Goal: Transaction & Acquisition: Book appointment/travel/reservation

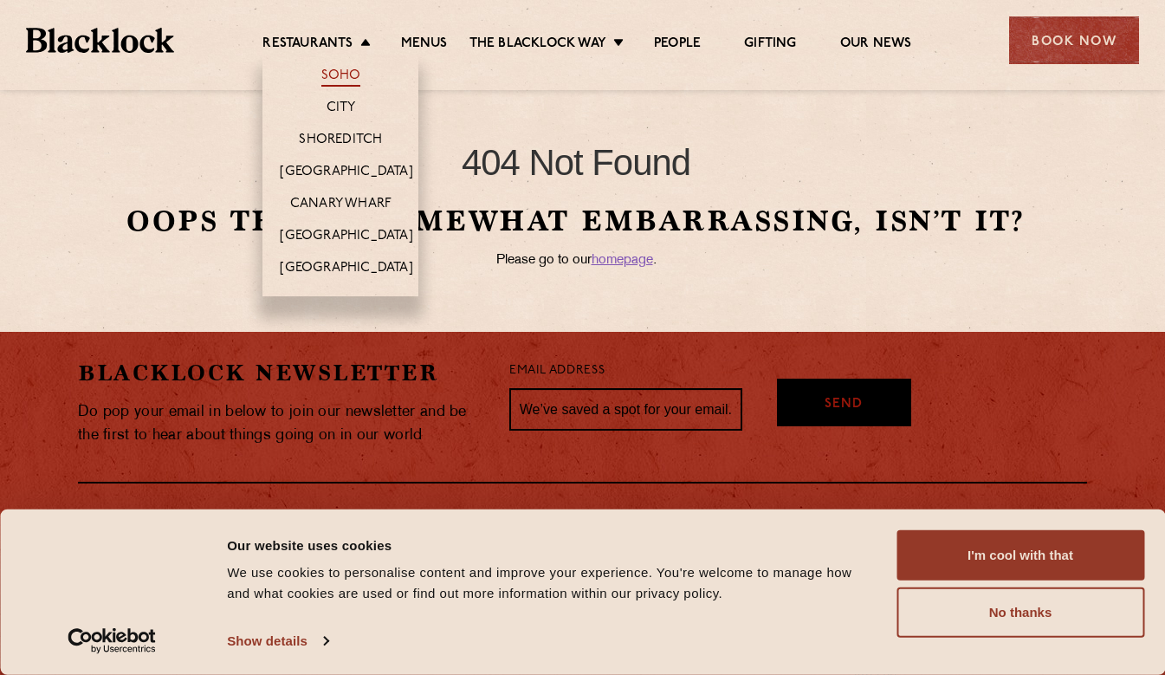
click at [346, 75] on link "Soho" at bounding box center [341, 77] width 40 height 19
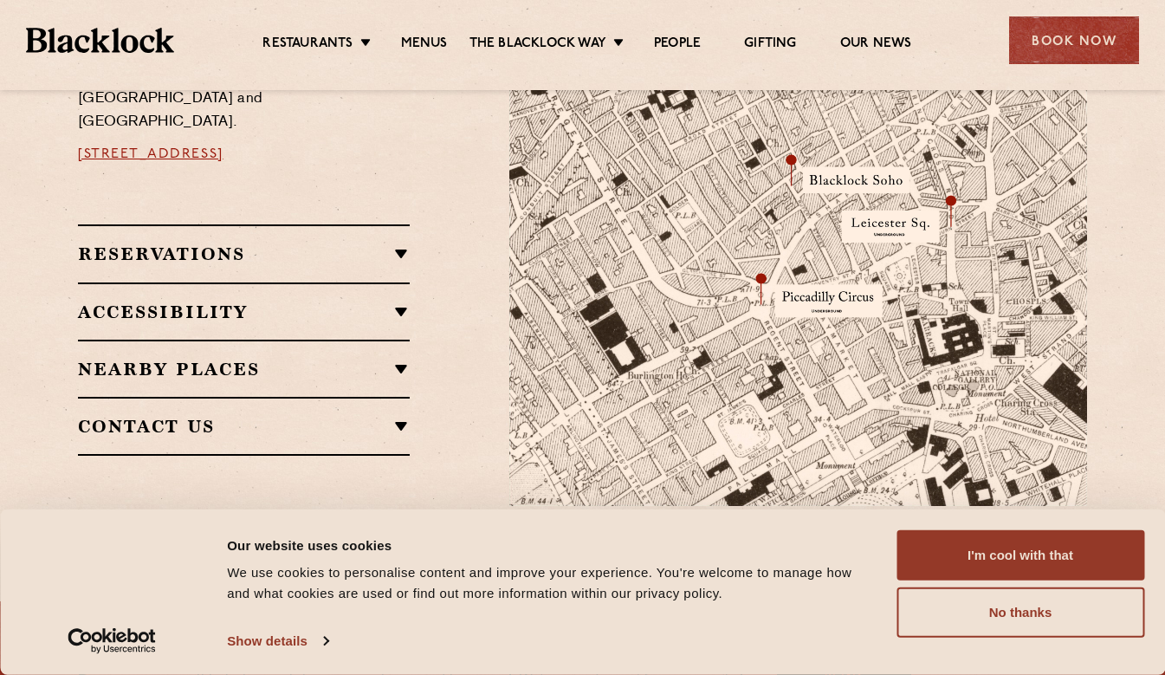
scroll to position [1096, 0]
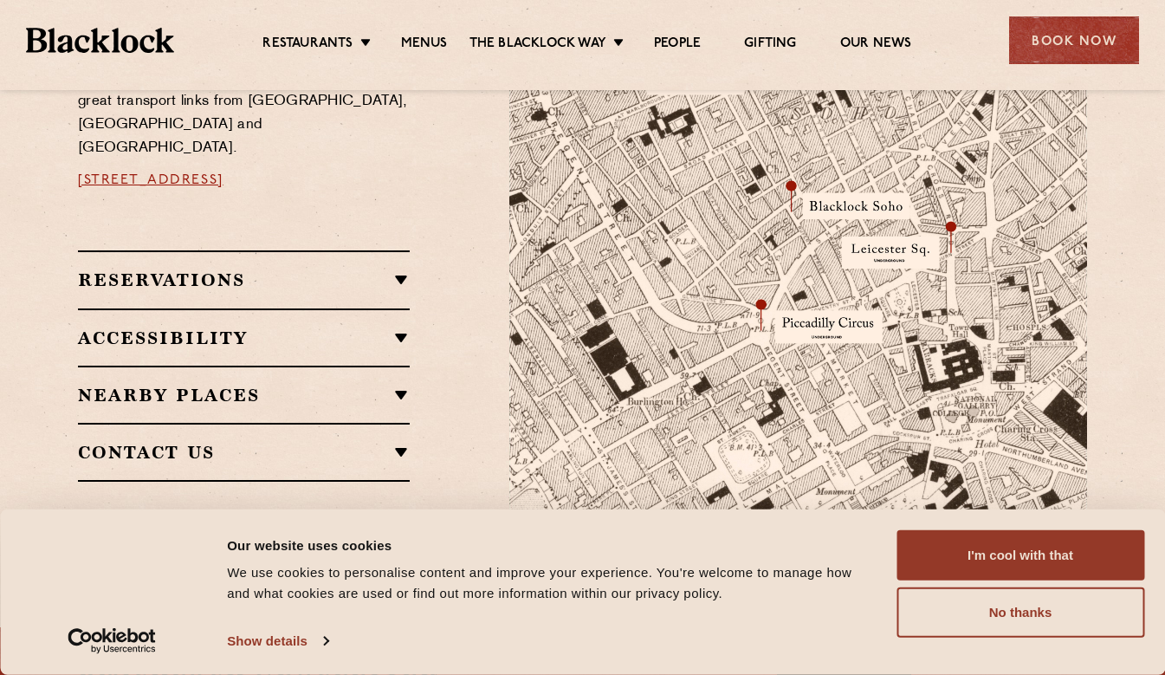
click at [272, 250] on div "Reservations RESERVATIONS We take reservations in Soho whilst always leaving a …" at bounding box center [244, 278] width 332 height 57
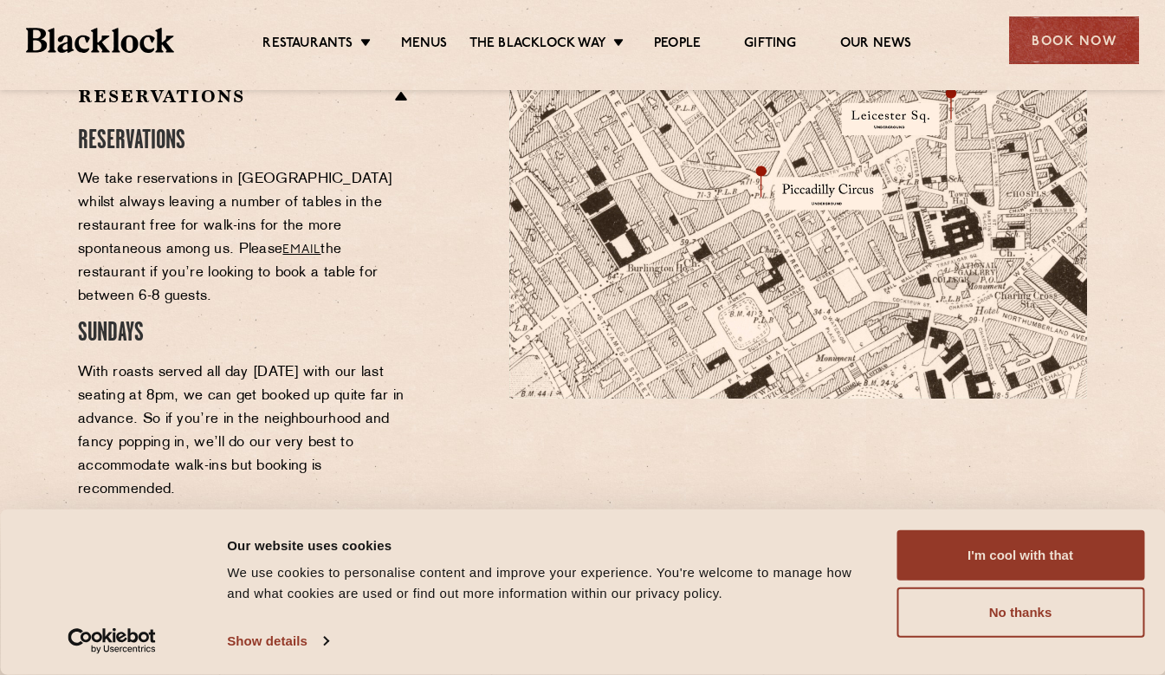
scroll to position [1235, 0]
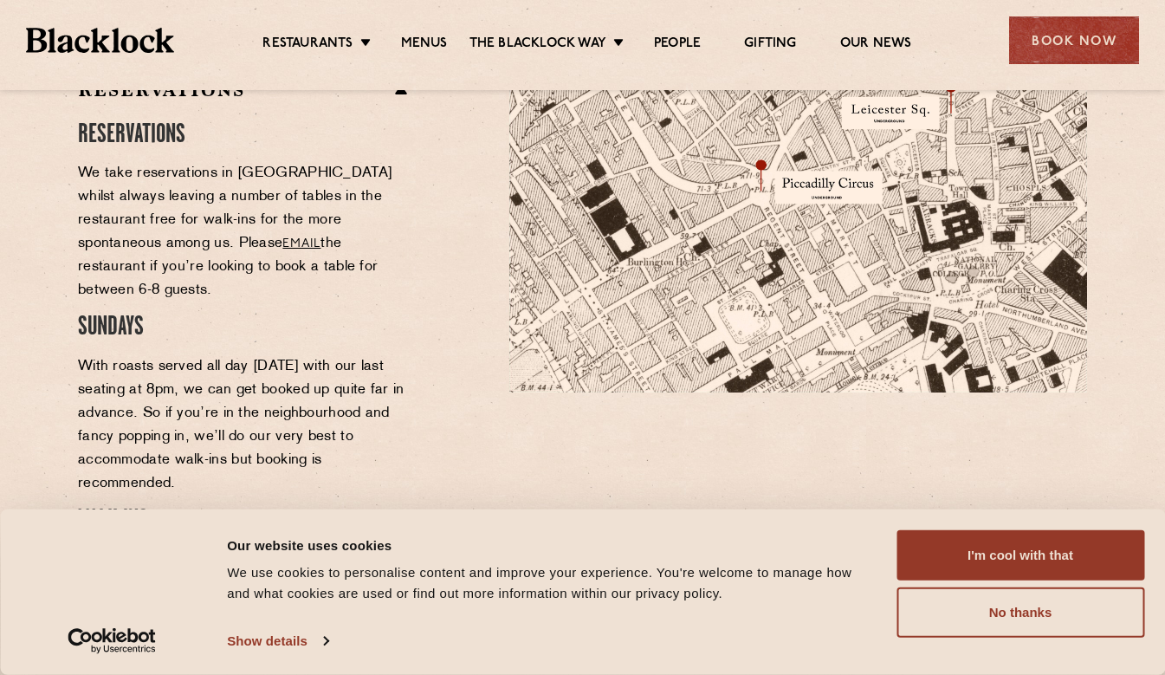
click at [1098, 45] on div "Book Now" at bounding box center [1074, 40] width 130 height 48
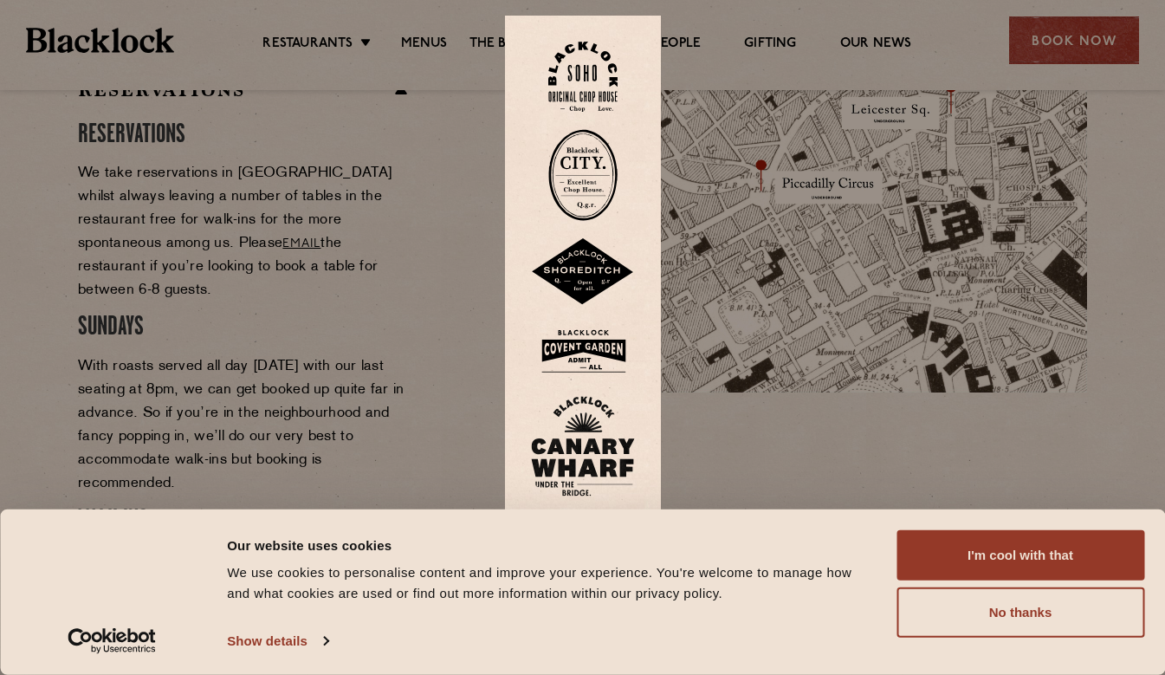
click at [598, 79] on img at bounding box center [582, 77] width 69 height 70
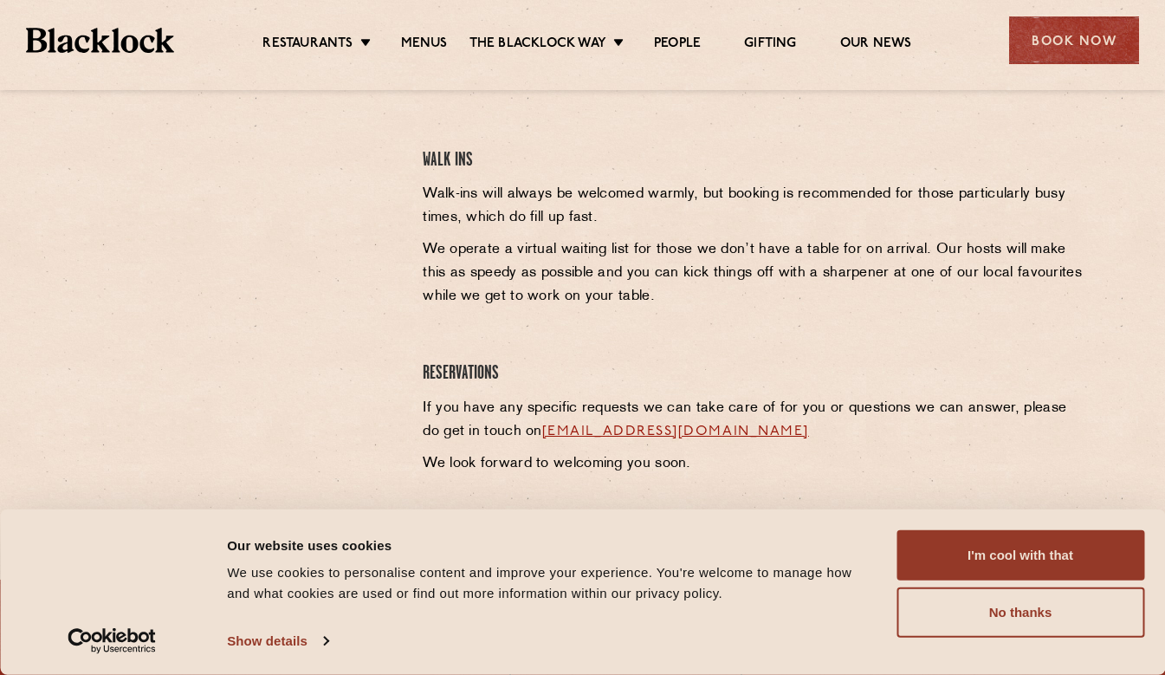
scroll to position [618, 0]
